Goal: Task Accomplishment & Management: Use online tool/utility

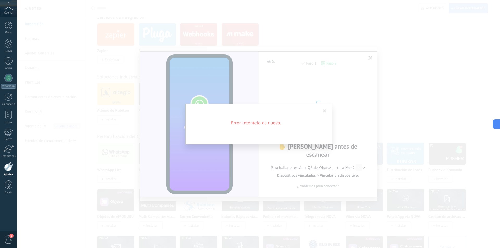
click at [325, 111] on span at bounding box center [324, 111] width 3 height 4
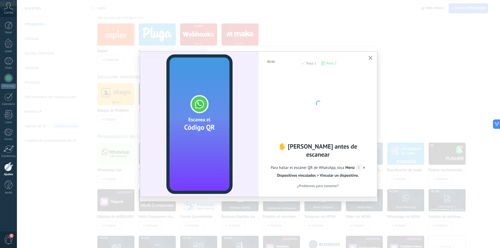
click at [370, 56] on icon "button" at bounding box center [371, 58] width 4 height 4
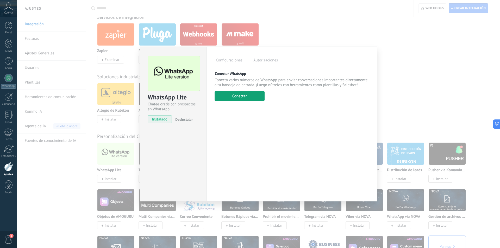
click at [239, 96] on button "Conectar" at bounding box center [240, 95] width 50 height 9
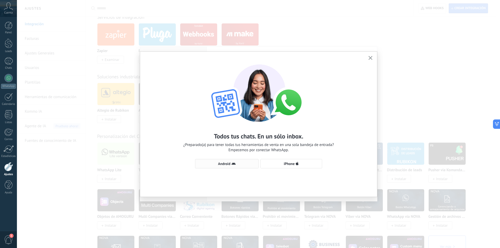
click at [219, 162] on span "Android" at bounding box center [224, 164] width 12 height 4
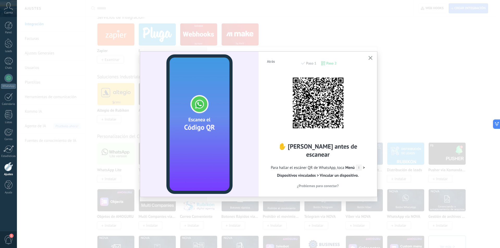
click at [373, 57] on button "button" at bounding box center [370, 58] width 7 height 7
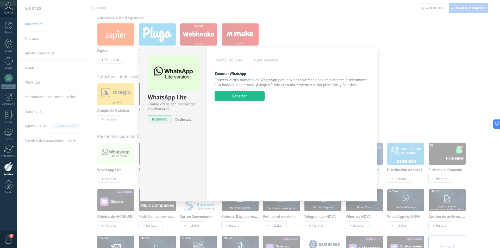
click at [263, 63] on label "Autorizaciones" at bounding box center [265, 61] width 27 height 8
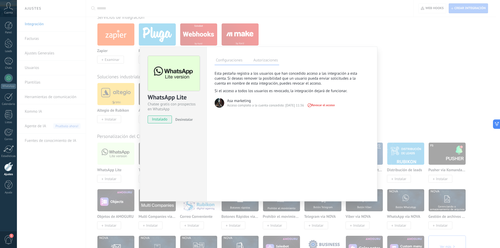
click at [232, 60] on label "Configuraciones" at bounding box center [229, 61] width 29 height 8
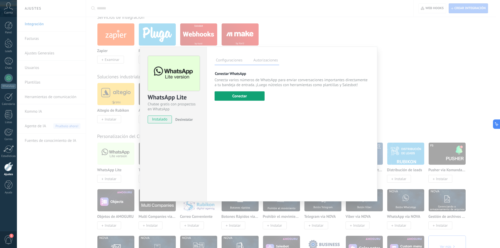
click at [242, 98] on button "Conectar" at bounding box center [240, 95] width 50 height 9
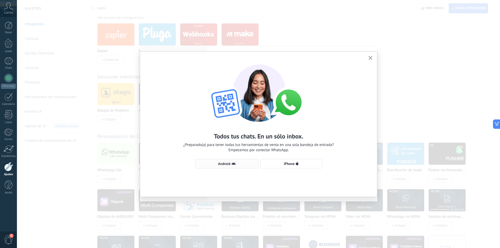
click at [215, 164] on span "Android" at bounding box center [227, 164] width 58 height 4
